Goal: Task Accomplishment & Management: Use online tool/utility

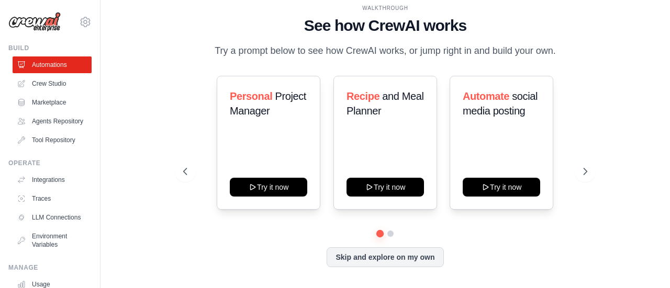
scroll to position [351, 0]
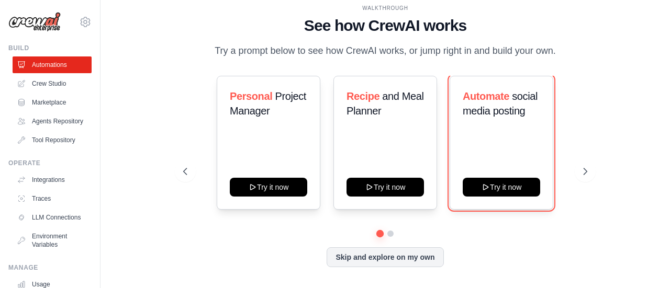
click at [514, 183] on button "Try it now" at bounding box center [501, 187] width 77 height 19
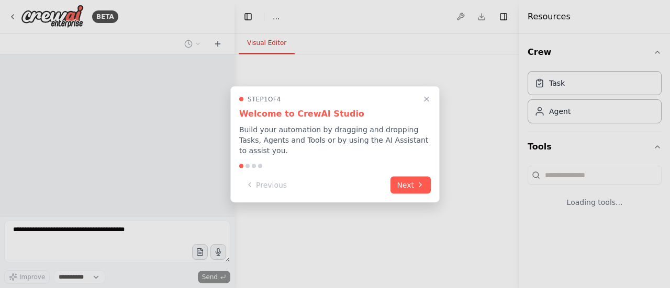
select select "****"
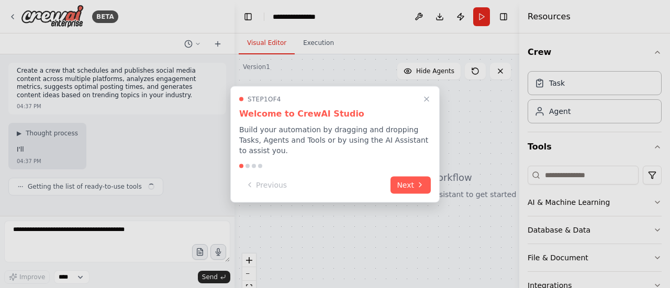
scroll to position [351, 0]
click at [412, 177] on button "Next" at bounding box center [410, 184] width 40 height 17
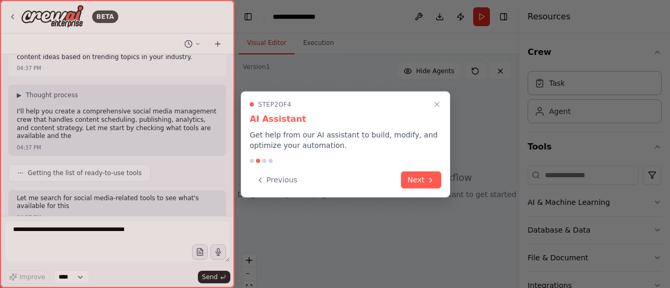
scroll to position [107, 0]
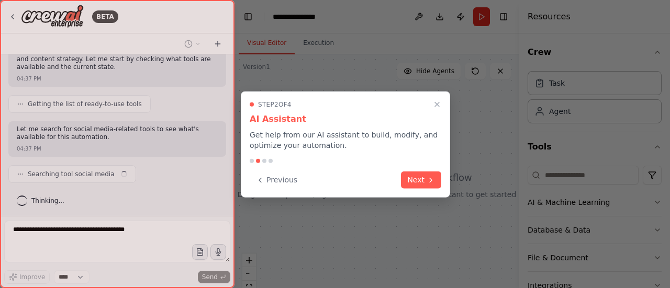
click at [412, 177] on button "Next" at bounding box center [421, 180] width 40 height 17
click at [412, 177] on div at bounding box center [335, 144] width 670 height 288
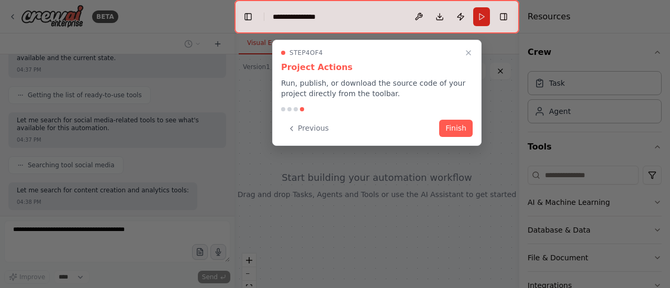
scroll to position [169, 0]
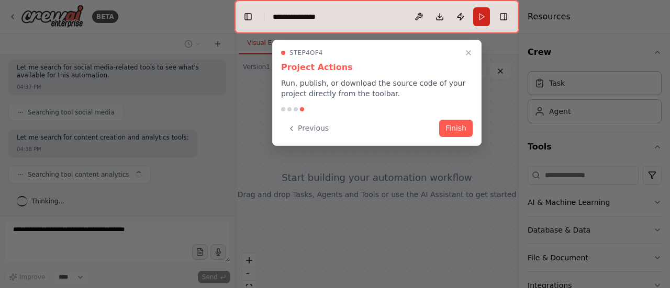
click at [460, 130] on button "Finish" at bounding box center [455, 128] width 33 height 17
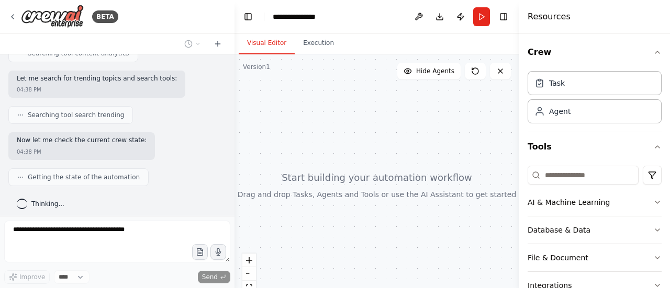
scroll to position [293, 0]
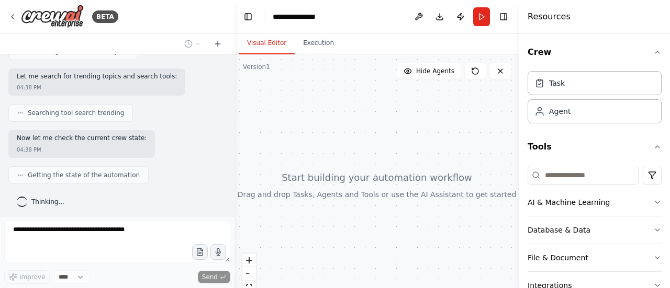
click at [653, 201] on icon "button" at bounding box center [657, 202] width 8 height 8
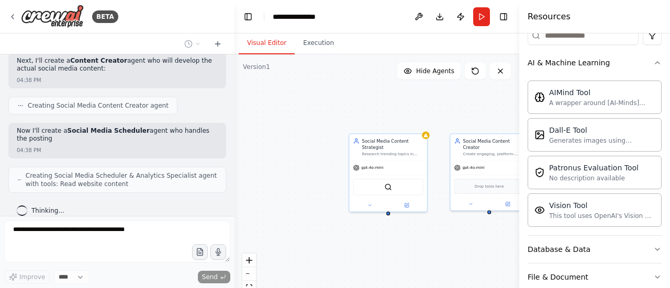
scroll to position [545, 0]
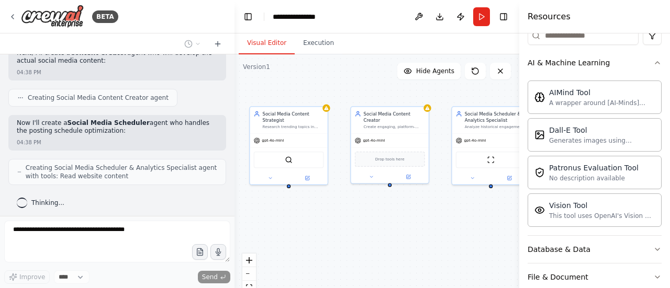
drag, startPoint x: 444, startPoint y: 251, endPoint x: 342, endPoint y: 223, distance: 105.8
click at [342, 223] on div "Social Media Content Strategist Research trending topics in {industry}, analyze…" at bounding box center [376, 185] width 285 height 262
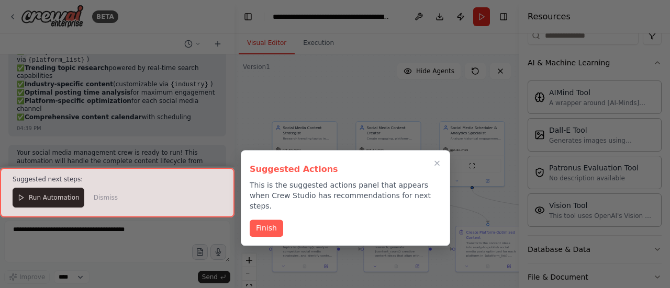
scroll to position [1134, 0]
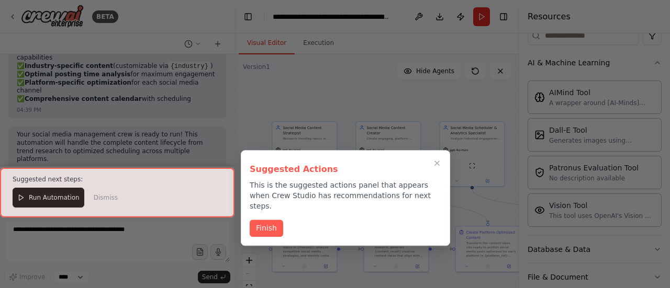
click at [262, 220] on button "Finish" at bounding box center [266, 228] width 33 height 17
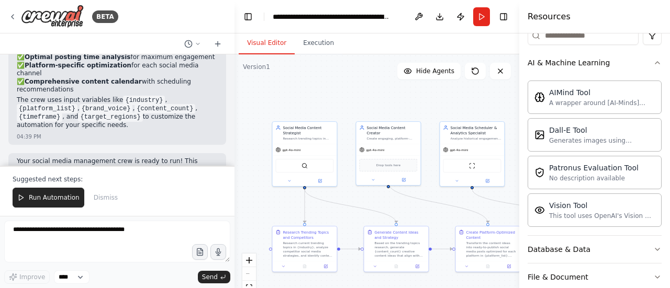
scroll to position [1159, 0]
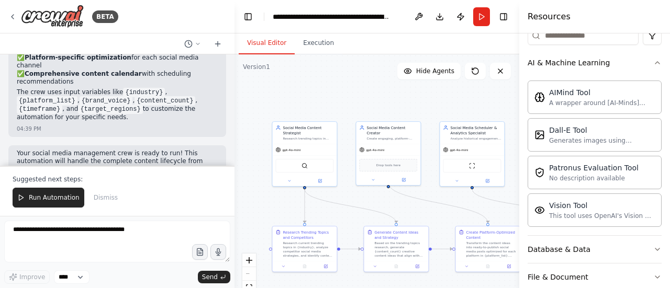
click at [62, 202] on span "Run Automation" at bounding box center [54, 198] width 51 height 8
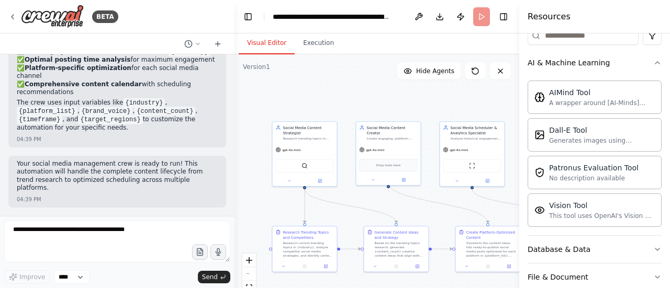
scroll to position [1110, 0]
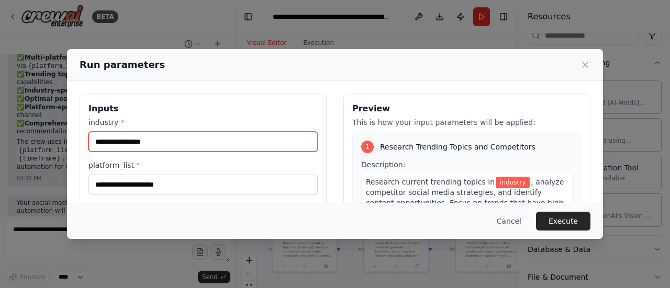
click at [161, 139] on input "industry *" at bounding box center [202, 142] width 229 height 20
type input "**********"
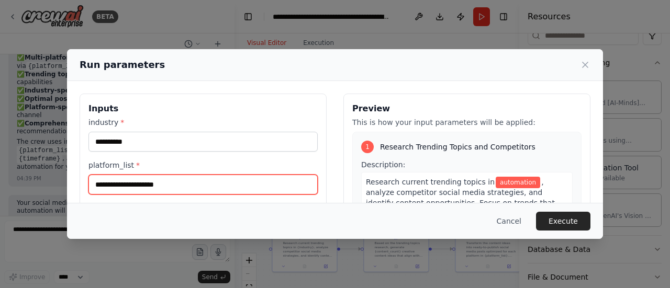
click at [154, 184] on input "platform_list *" at bounding box center [202, 185] width 229 height 20
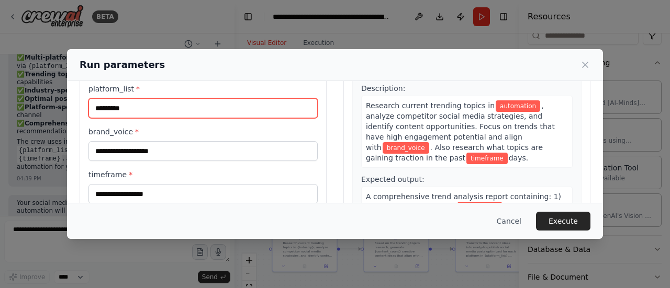
scroll to position [78, 0]
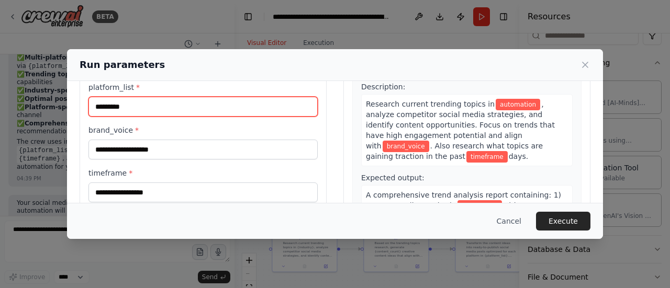
type input "*********"
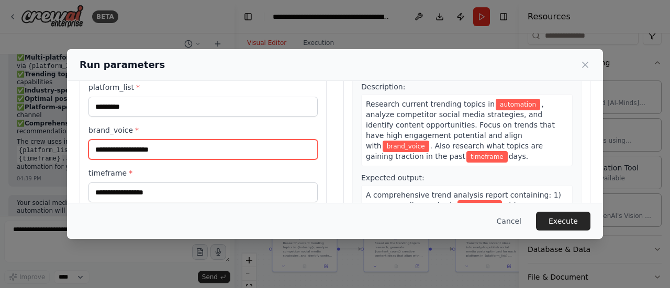
click at [187, 150] on input "brand_voice *" at bounding box center [202, 150] width 229 height 20
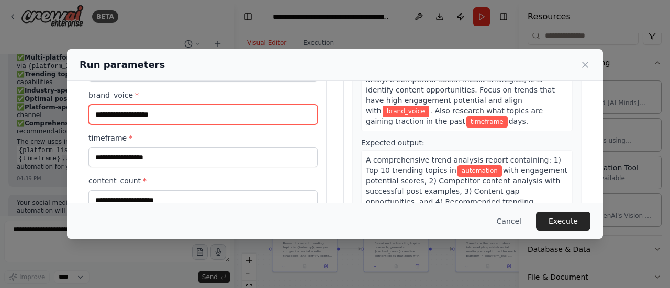
scroll to position [115, 0]
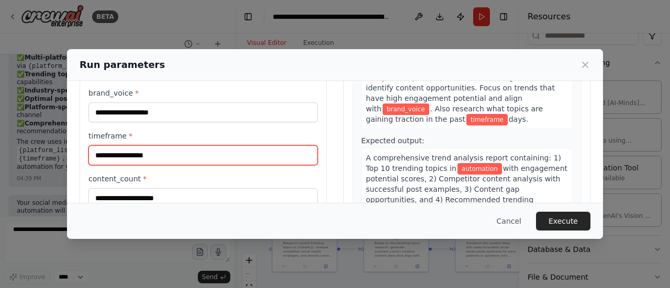
click at [187, 150] on input "timeframe *" at bounding box center [202, 156] width 229 height 20
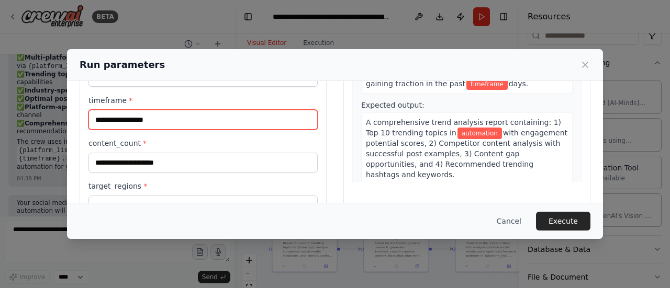
scroll to position [152, 0]
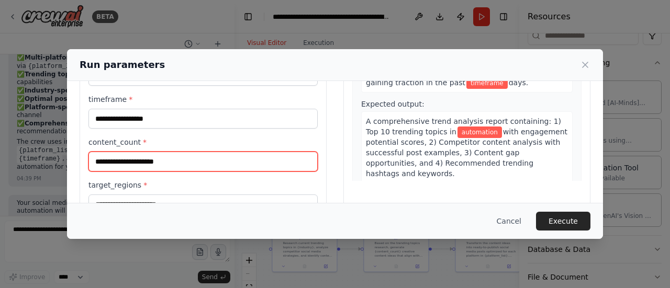
click at [181, 160] on input "content_count *" at bounding box center [202, 162] width 229 height 20
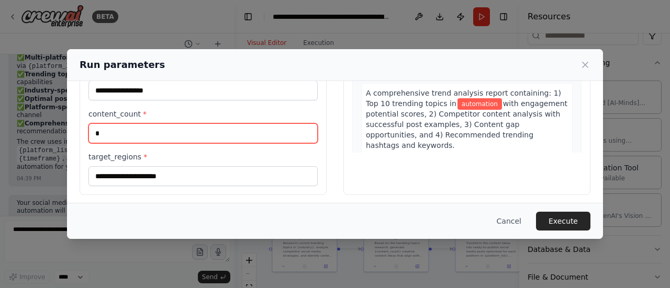
scroll to position [181, 0]
type input "*"
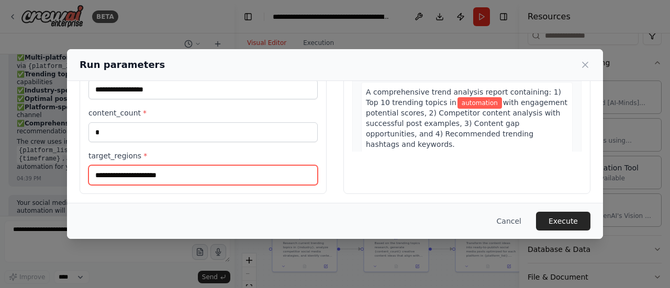
click at [175, 168] on input "target_regions *" at bounding box center [202, 175] width 229 height 20
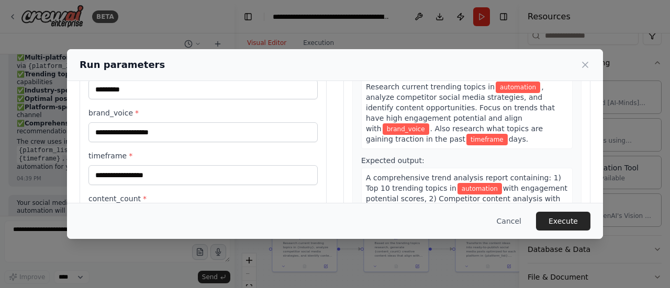
scroll to position [95, 0]
type input "*****"
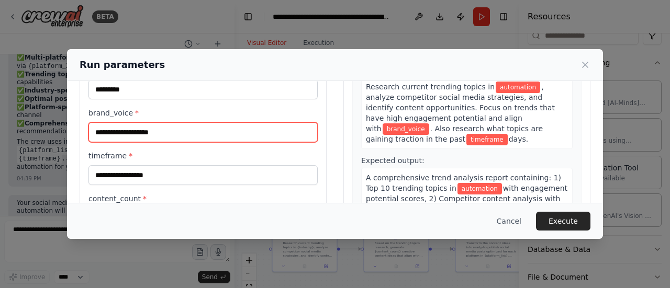
click at [165, 129] on input "brand_voice *" at bounding box center [202, 132] width 229 height 20
type input "**********"
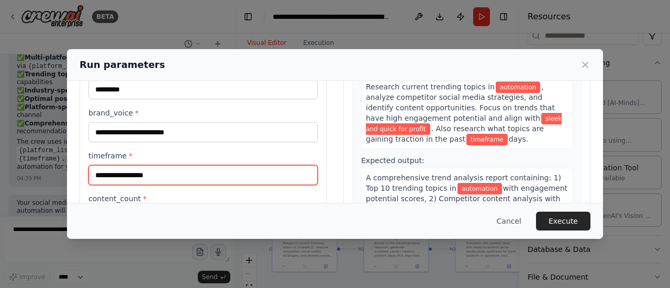
click at [152, 171] on input "timeframe *" at bounding box center [202, 175] width 229 height 20
type input "*"
type input "*****"
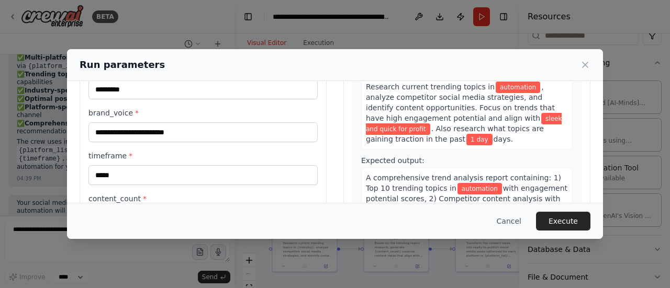
click at [570, 222] on button "Execute" at bounding box center [563, 221] width 54 height 19
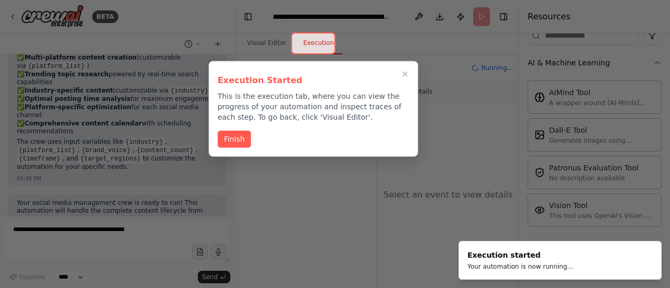
click at [242, 142] on button "Finish" at bounding box center [234, 139] width 33 height 17
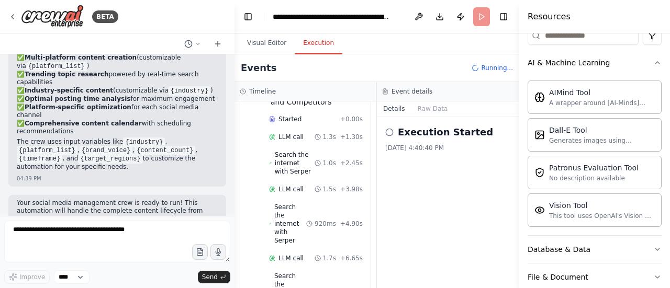
scroll to position [93, 0]
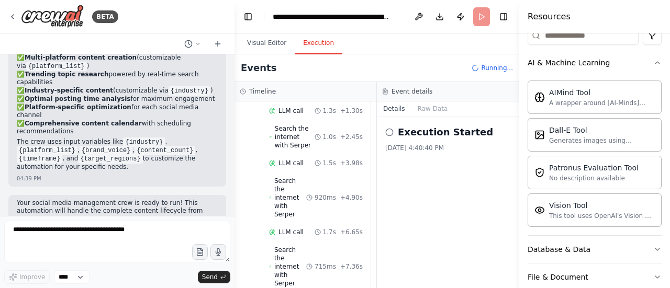
click at [264, 41] on button "Visual Editor" at bounding box center [267, 43] width 56 height 22
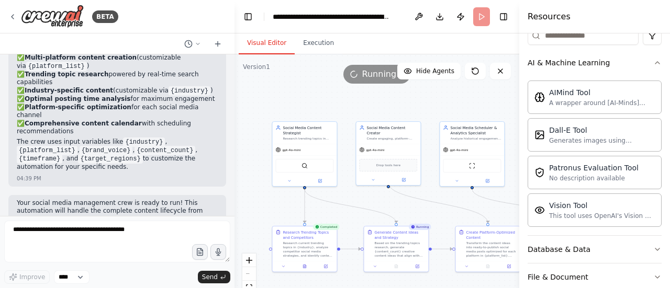
scroll to position [0, 0]
click at [315, 40] on button "Execution" at bounding box center [319, 43] width 48 height 22
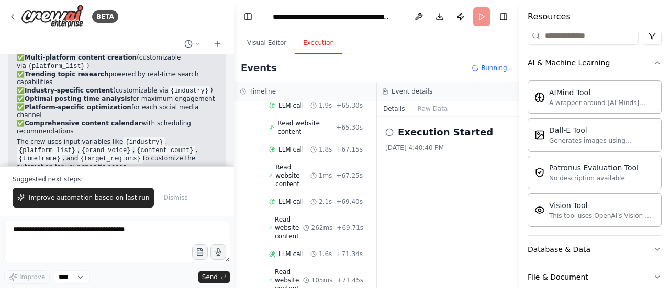
scroll to position [1159, 0]
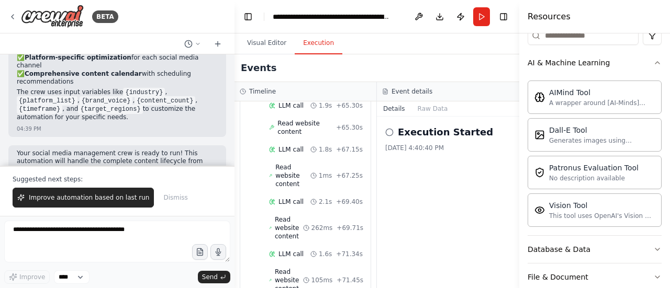
click at [267, 46] on button "Visual Editor" at bounding box center [267, 43] width 56 height 22
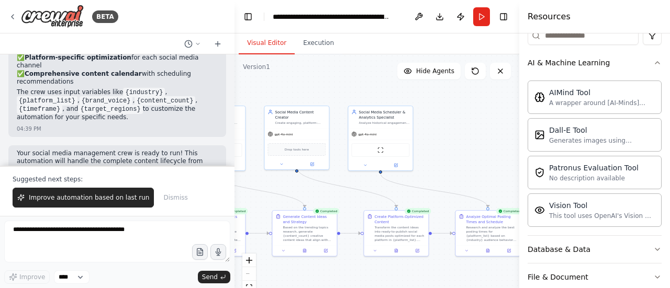
drag, startPoint x: 401, startPoint y: 210, endPoint x: 310, endPoint y: 194, distance: 92.9
click at [310, 194] on div ".deletable-edge-delete-btn { width: 20px; height: 20px; border: 0px solid #ffff…" at bounding box center [376, 185] width 285 height 262
drag, startPoint x: 422, startPoint y: 190, endPoint x: 354, endPoint y: 176, distance: 69.5
click at [354, 176] on div ".deletable-edge-delete-btn { width: 20px; height: 20px; border: 0px solid #ffff…" at bounding box center [376, 185] width 285 height 262
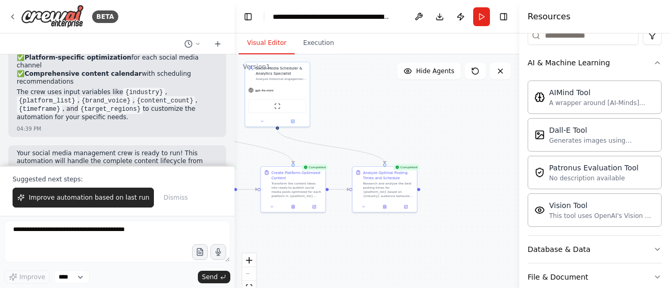
drag, startPoint x: 467, startPoint y: 171, endPoint x: 364, endPoint y: 127, distance: 112.1
click at [364, 127] on div ".deletable-edge-delete-btn { width: 20px; height: 20px; border: 0px solid #ffff…" at bounding box center [376, 185] width 285 height 262
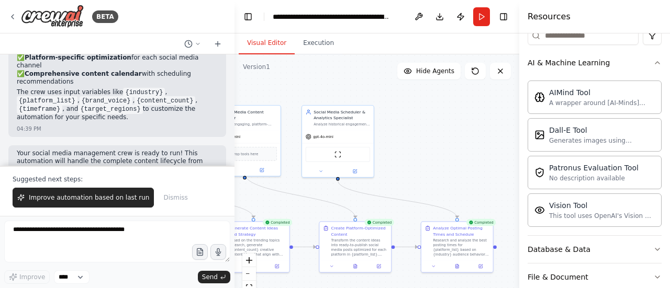
drag, startPoint x: 416, startPoint y: 227, endPoint x: 492, endPoint y: 288, distance: 97.8
click at [351, 143] on div "ScrapeWebsiteTool" at bounding box center [338, 154] width 72 height 23
click at [323, 171] on button at bounding box center [320, 171] width 33 height 7
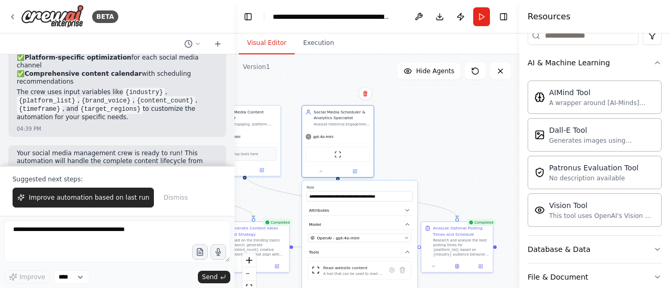
click at [424, 146] on div ".deletable-edge-delete-btn { width: 20px; height: 20px; border: 0px solid #ffff…" at bounding box center [376, 185] width 285 height 262
click at [414, 160] on div ".deletable-edge-delete-btn { width: 20px; height: 20px; border: 0px solid #ffff…" at bounding box center [376, 185] width 285 height 262
drag, startPoint x: 266, startPoint y: 191, endPoint x: 354, endPoint y: 189, distance: 87.4
click at [244, 189] on div ".deletable-edge-delete-btn { width: 20px; height: 20px; border: 0px solid #ffff…" at bounding box center [165, 149] width 158 height 146
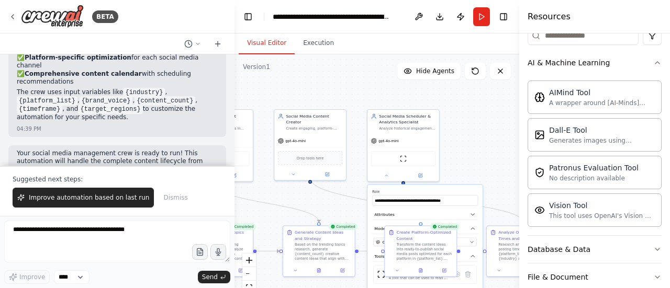
drag, startPoint x: 435, startPoint y: 158, endPoint x: 500, endPoint y: 162, distance: 65.6
click at [500, 162] on div ".deletable-edge-delete-btn { width: 20px; height: 20px; border: 0px solid #ffff…" at bounding box center [376, 185] width 285 height 262
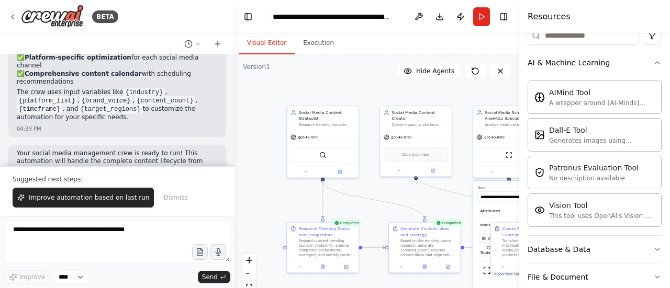
drag, startPoint x: 358, startPoint y: 97, endPoint x: 464, endPoint y: 93, distance: 105.8
click at [464, 93] on div ".deletable-edge-delete-btn { width: 20px; height: 20px; border: 0px solid #ffff…" at bounding box center [376, 185] width 285 height 262
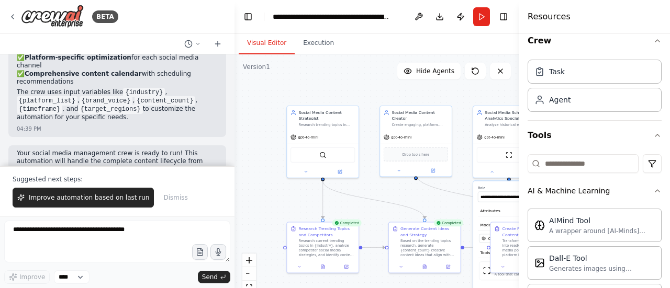
scroll to position [0, 0]
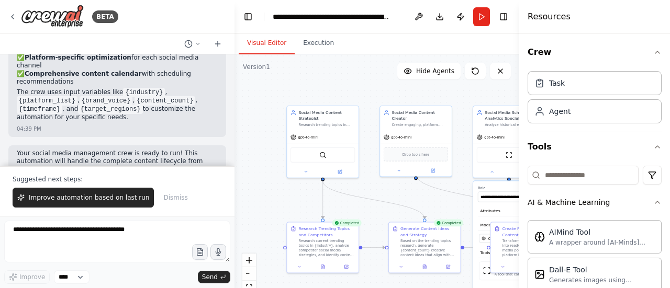
click at [574, 86] on div "Task" at bounding box center [595, 83] width 134 height 24
click at [572, 84] on div "Task" at bounding box center [595, 83] width 134 height 24
click at [87, 202] on span "Improve automation based on last run" at bounding box center [89, 198] width 120 height 8
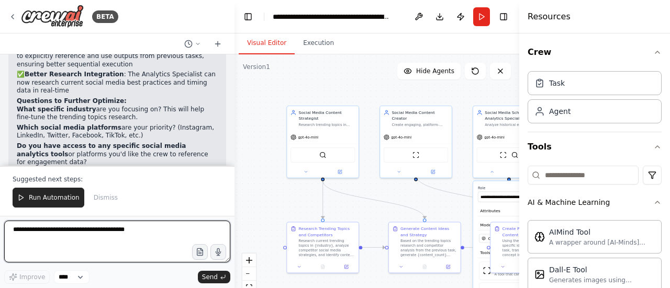
scroll to position [1954, 0]
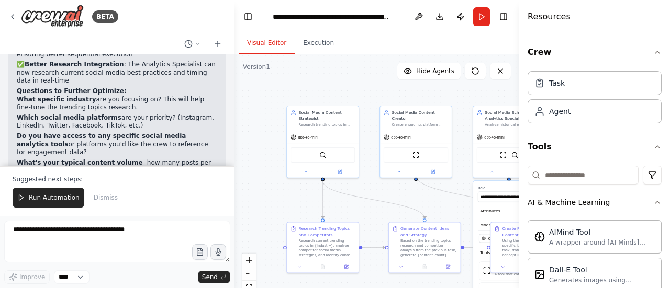
click at [51, 198] on span "Run Automation" at bounding box center [54, 198] width 51 height 8
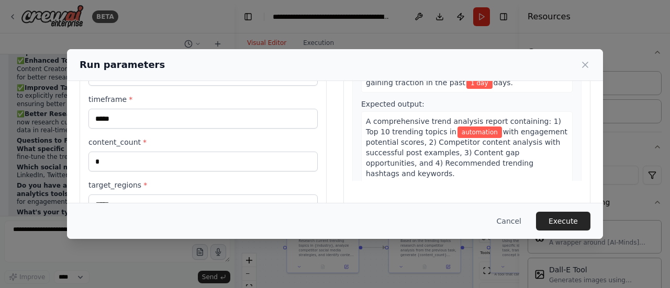
scroll to position [150, 0]
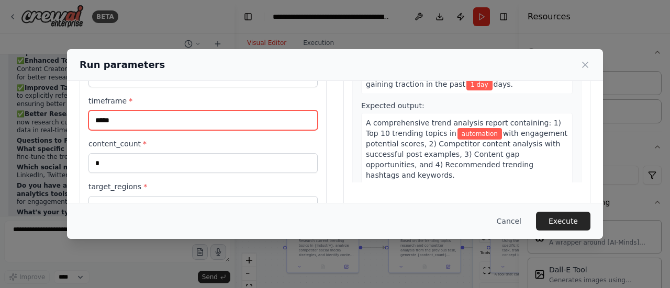
click at [150, 118] on input "*****" at bounding box center [202, 120] width 229 height 20
type input "*"
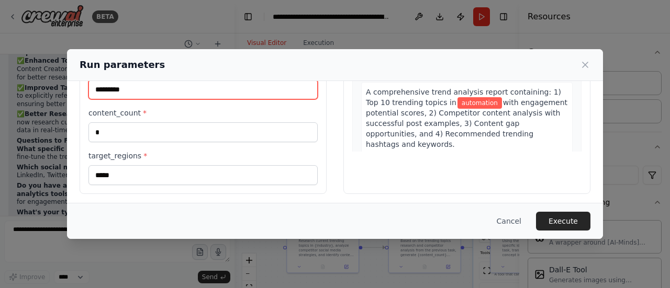
type input "*********"
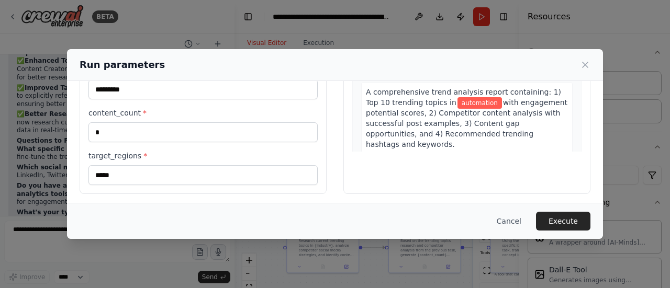
click at [567, 217] on button "Execute" at bounding box center [563, 221] width 54 height 19
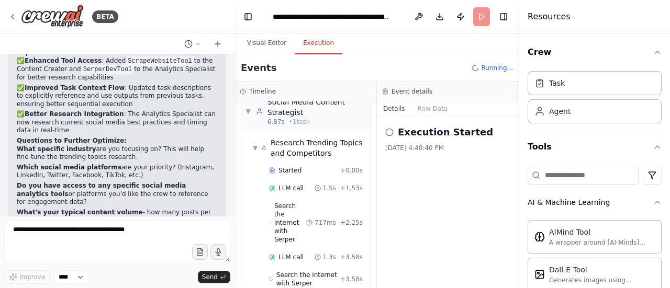
scroll to position [41, 0]
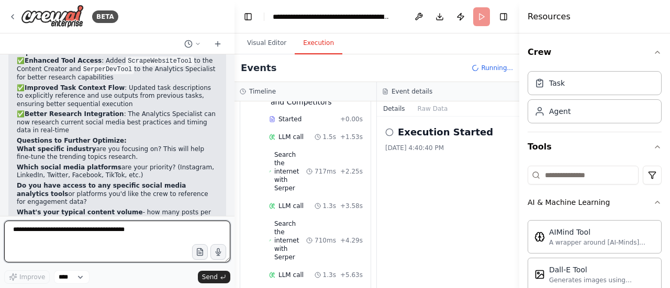
click at [112, 235] on textarea at bounding box center [117, 242] width 226 height 42
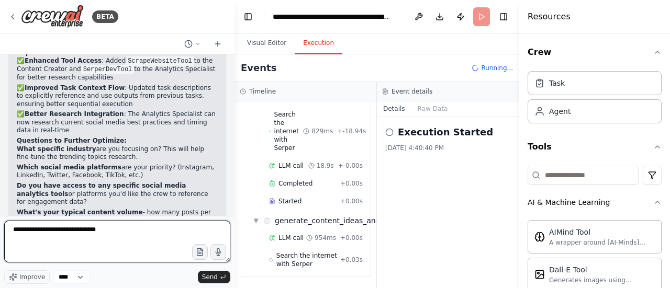
scroll to position [295, 0]
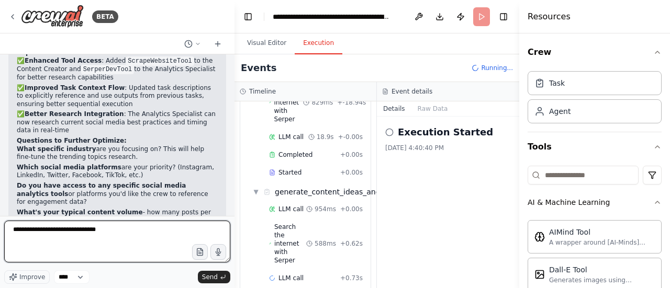
type textarea "**********"
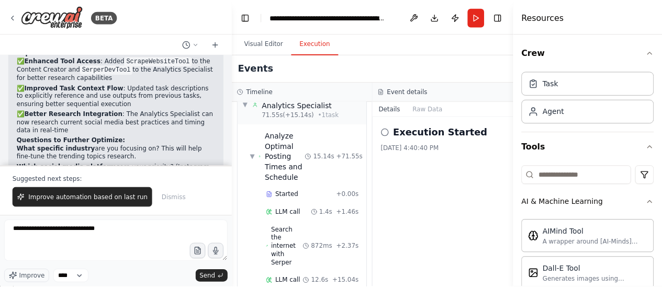
scroll to position [1954, 0]
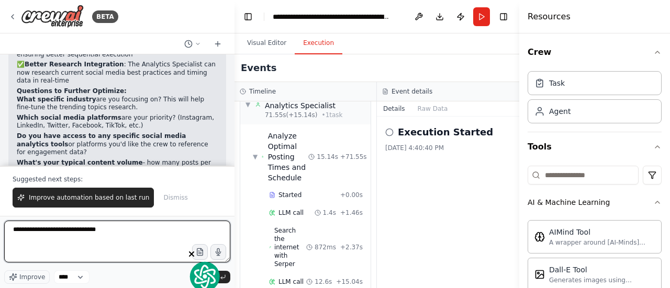
click at [195, 254] on icon "button" at bounding box center [191, 254] width 6 height 8
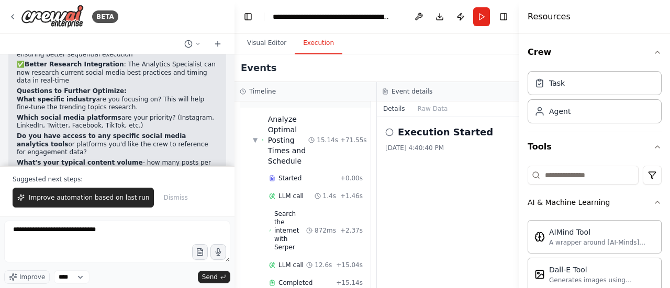
scroll to position [733, 0]
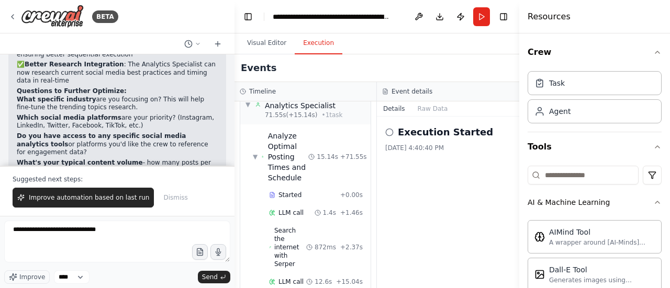
click at [209, 276] on span "Send" at bounding box center [210, 277] width 16 height 8
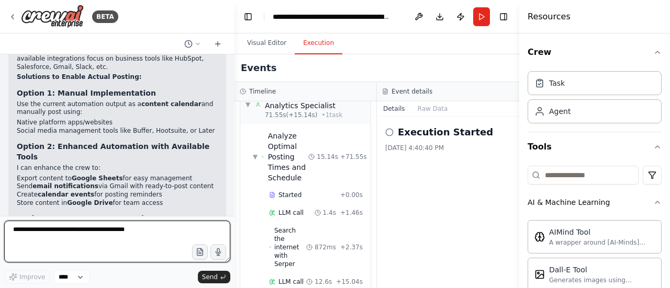
scroll to position [2572, 0]
type textarea "**********"
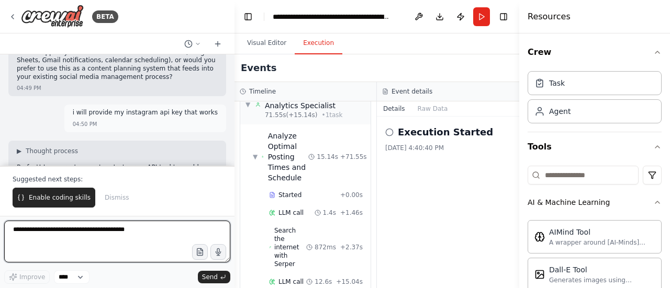
scroll to position [2815, 0]
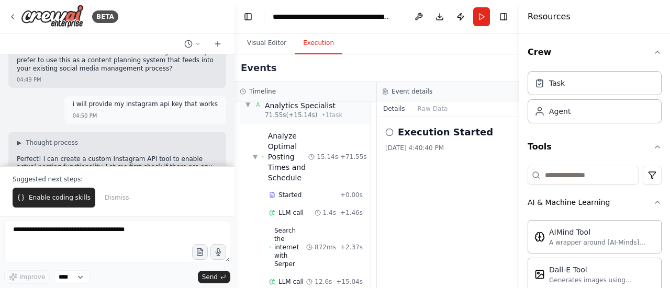
click at [70, 200] on span "Enable coding skills" at bounding box center [60, 198] width 62 height 8
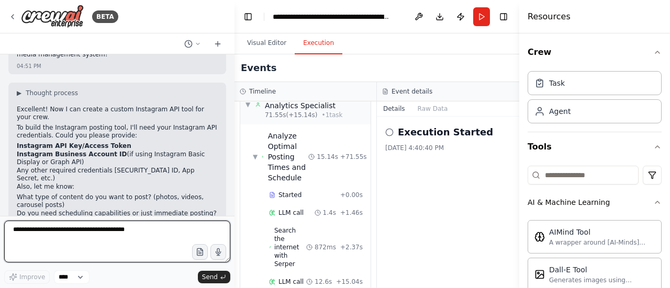
scroll to position [3300, 0]
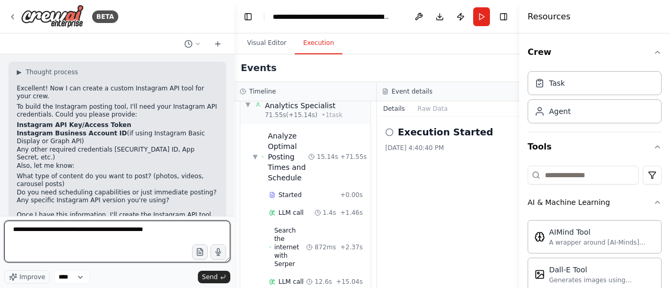
type textarea "**********"
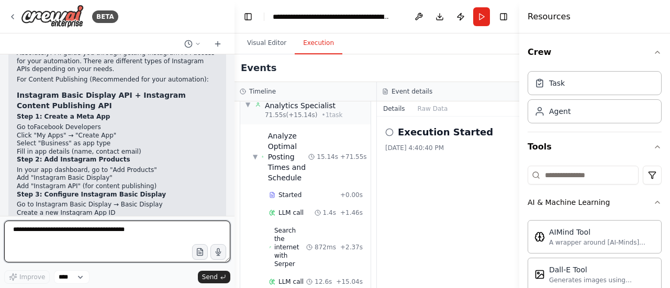
scroll to position [3687, 0]
